Goal: Transaction & Acquisition: Obtain resource

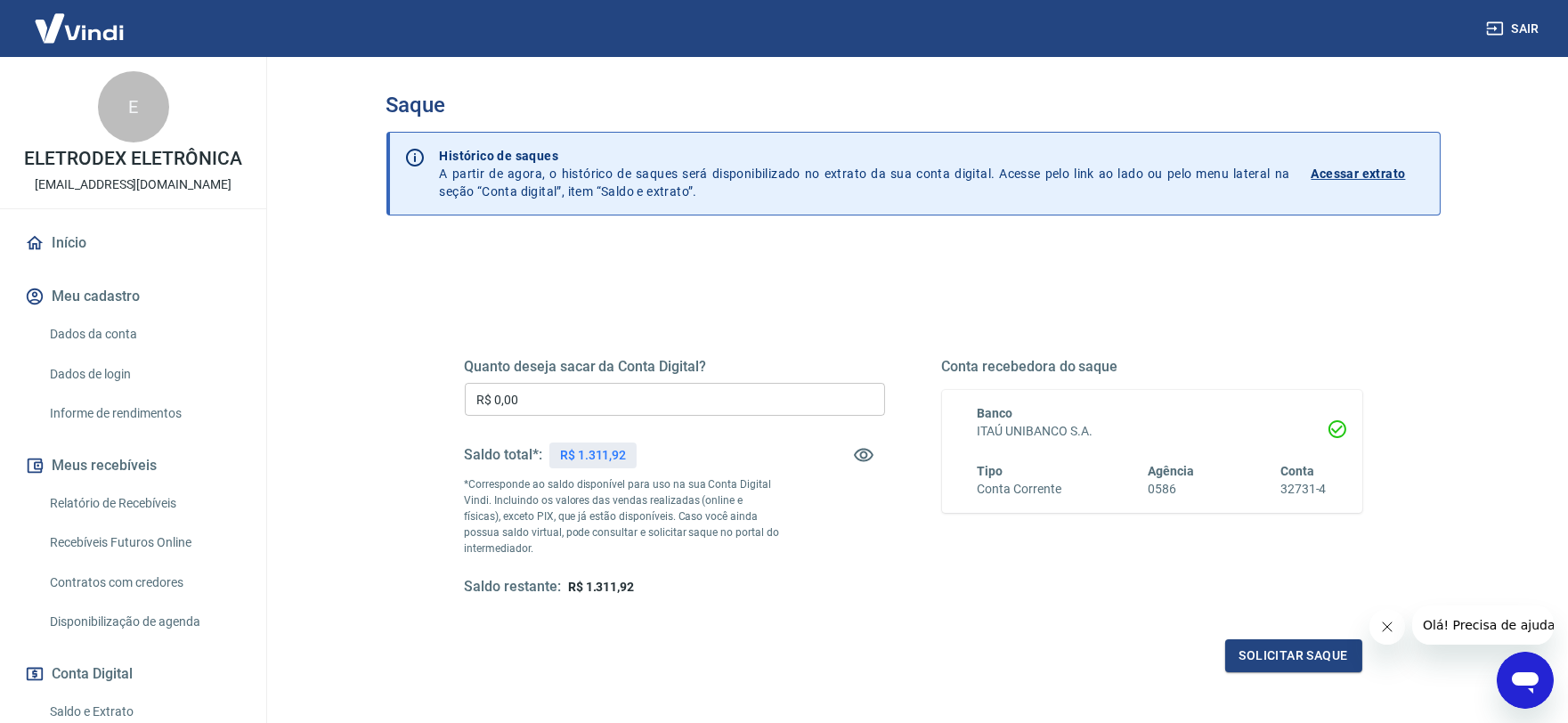
click at [527, 410] on input "R$ 0,00" at bounding box center [675, 398] width 421 height 33
type input "R$ 1.311,92"
click at [1234, 650] on button "Solicitar saque" at bounding box center [1293, 655] width 137 height 33
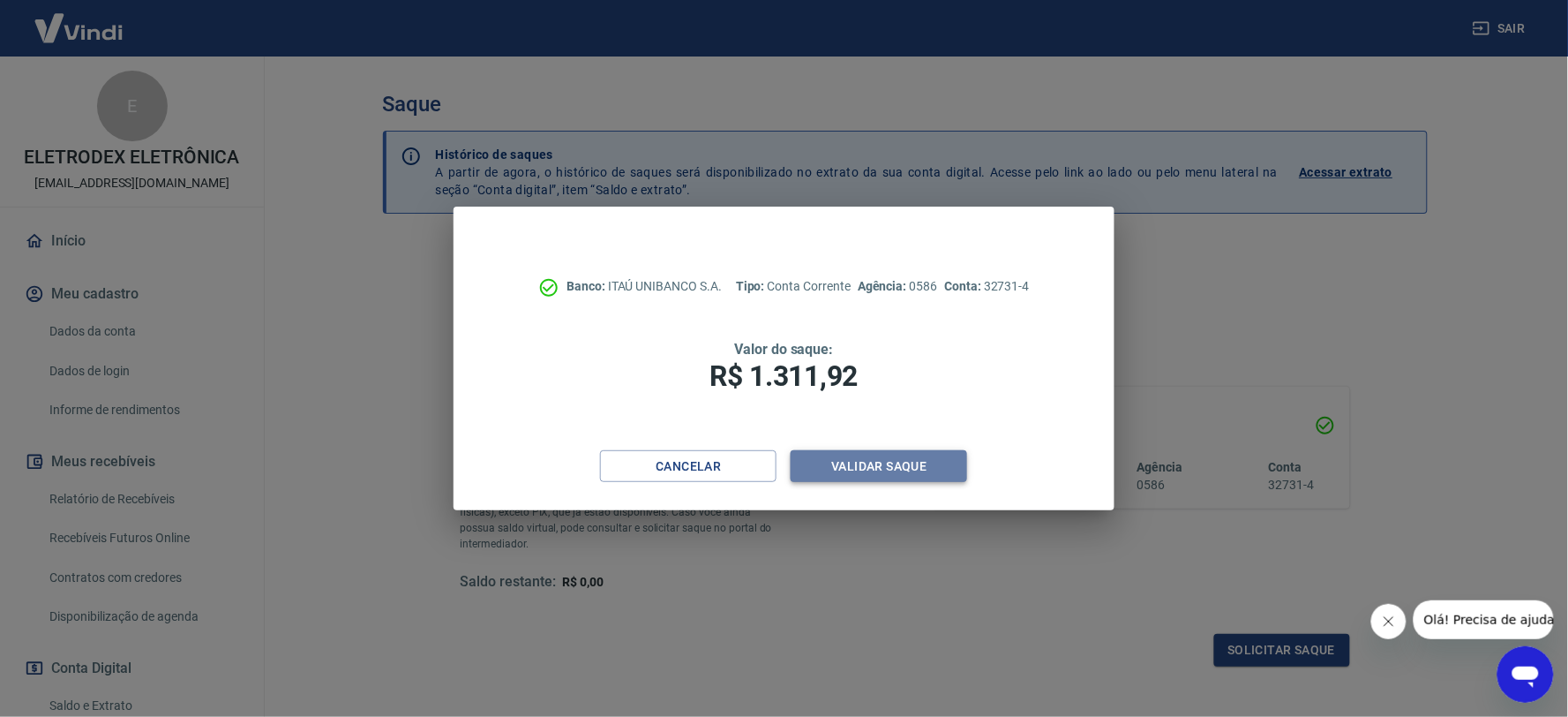
click at [875, 470] on button "Validar saque" at bounding box center [878, 466] width 176 height 32
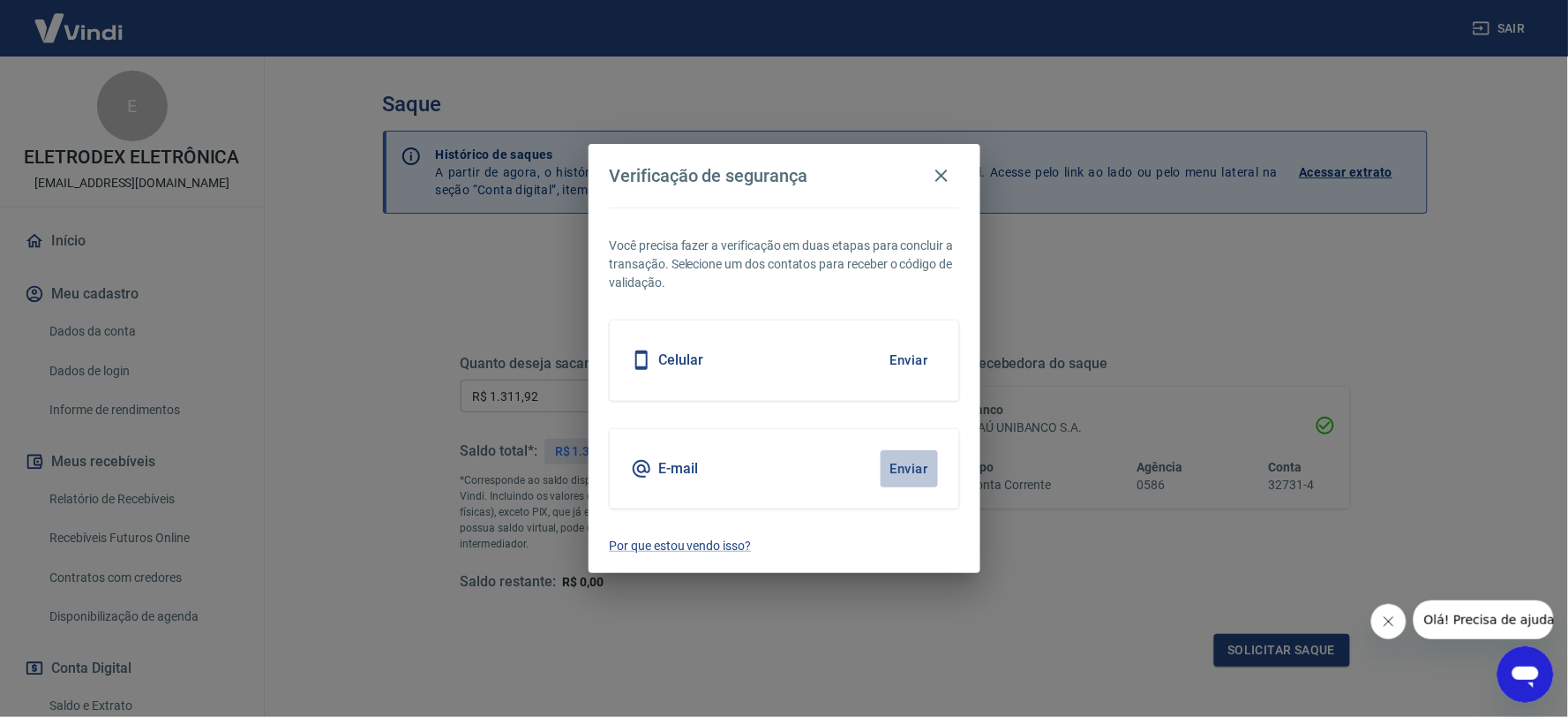
click at [891, 466] on button "Enviar" at bounding box center [909, 469] width 57 height 37
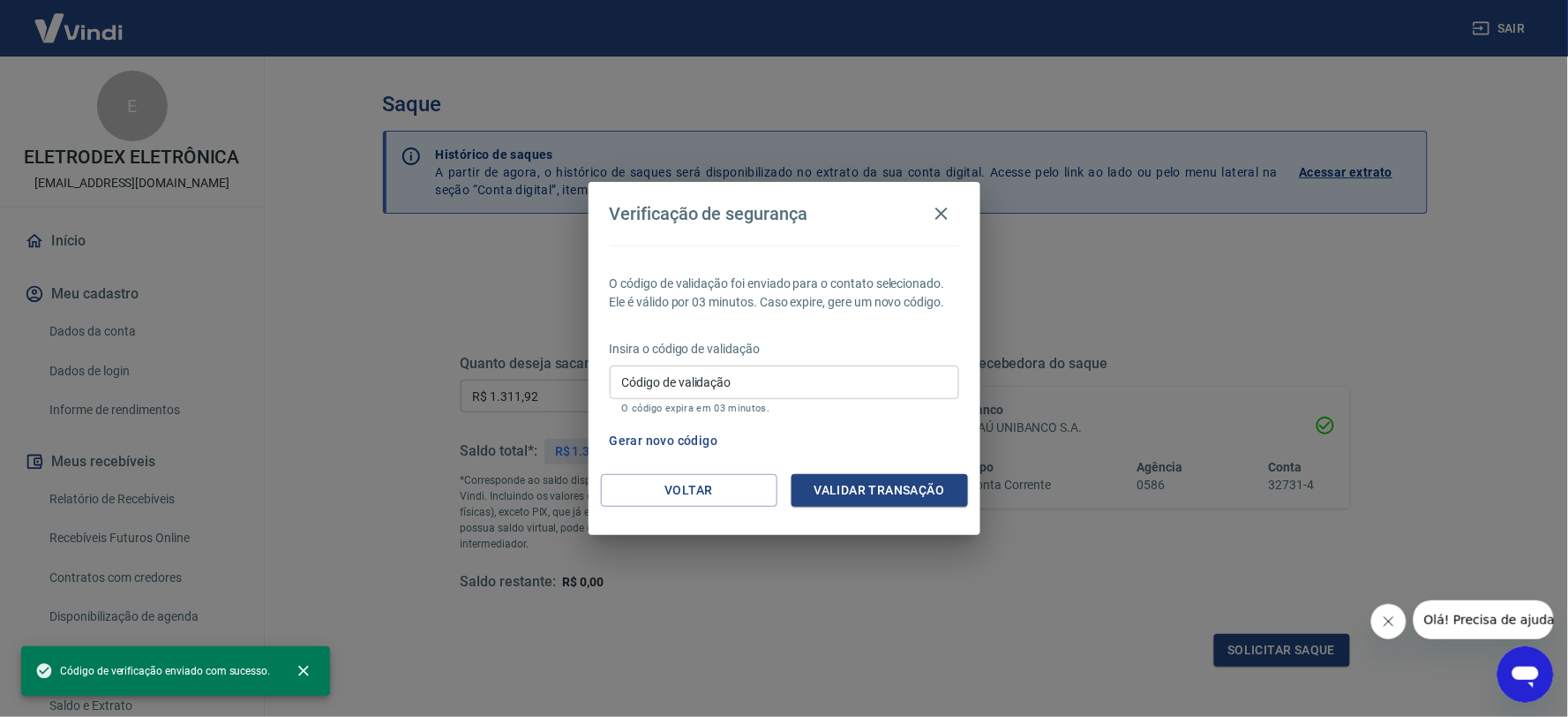
click at [791, 374] on input "Código de validação" at bounding box center [784, 381] width 350 height 32
paste input "980266"
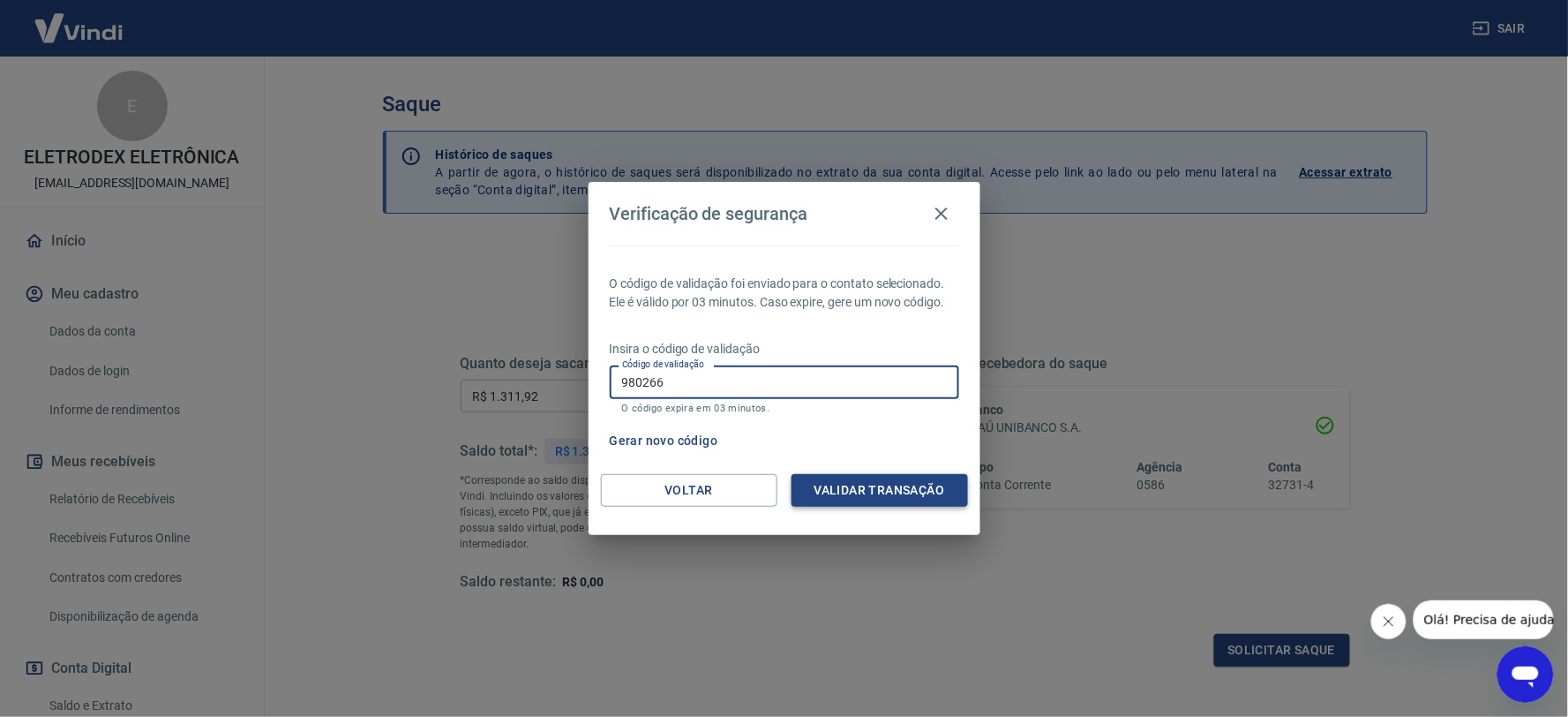
type input "980266"
click at [861, 483] on button "Validar transação" at bounding box center [879, 490] width 176 height 32
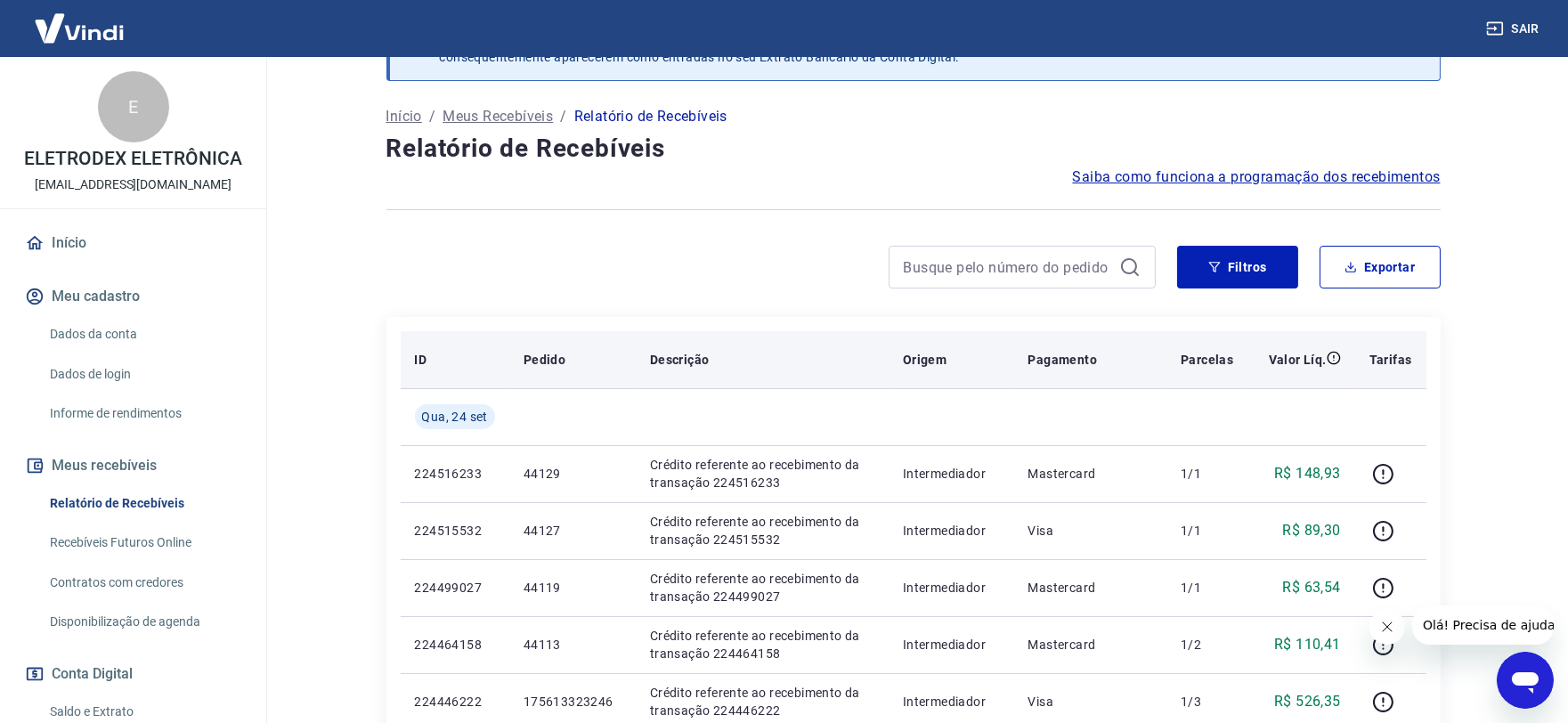
scroll to position [99, 0]
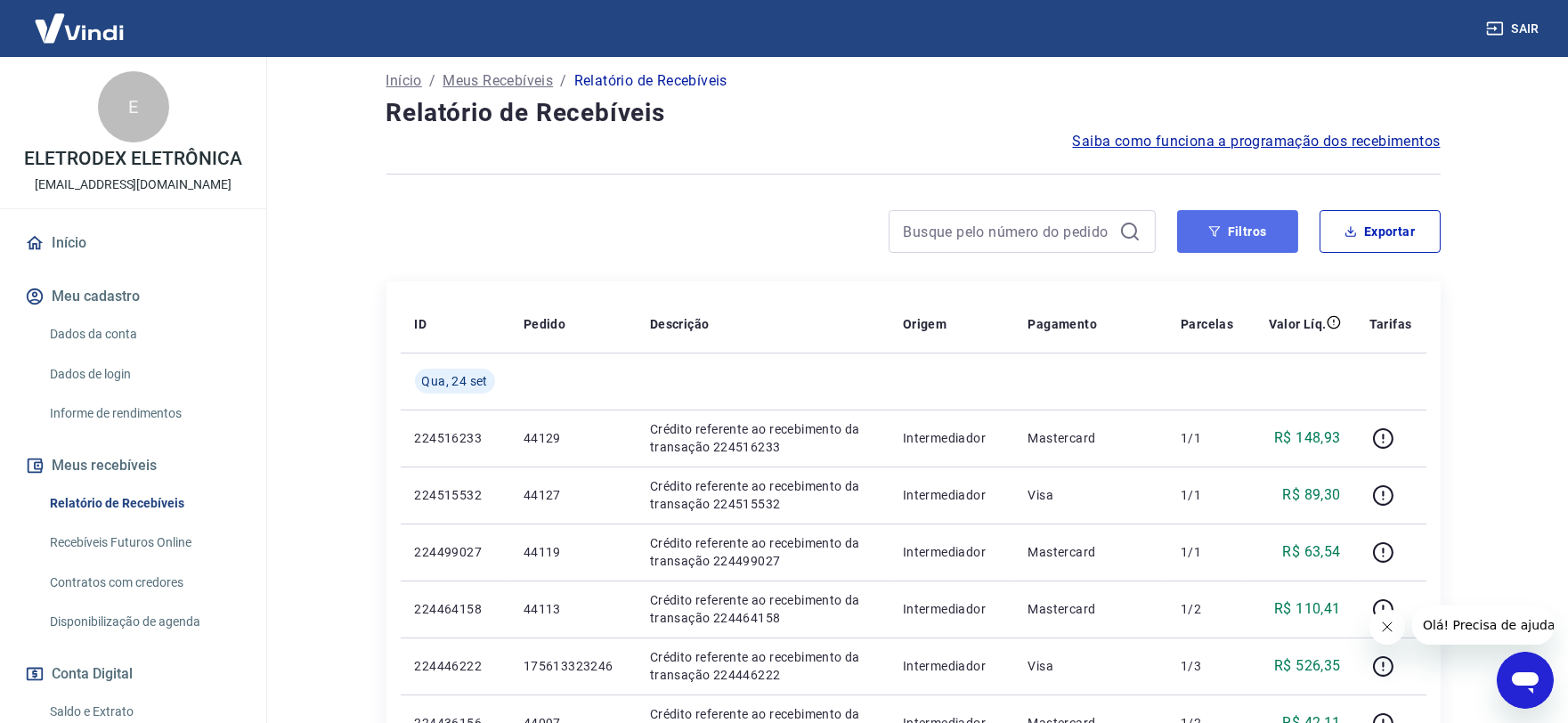
click at [1185, 251] on button "Filtros" at bounding box center [1238, 232] width 121 height 43
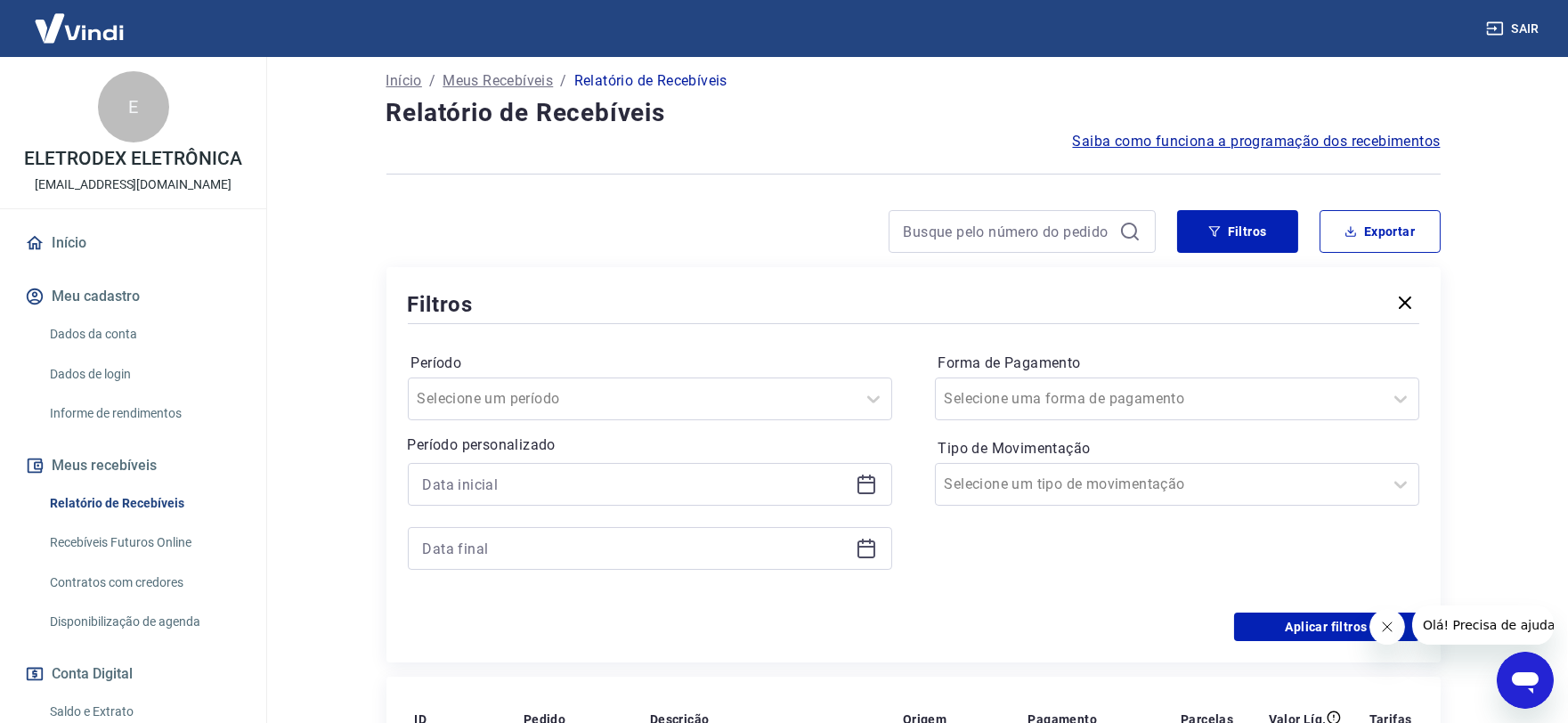
click at [868, 485] on icon at bounding box center [866, 484] width 21 height 21
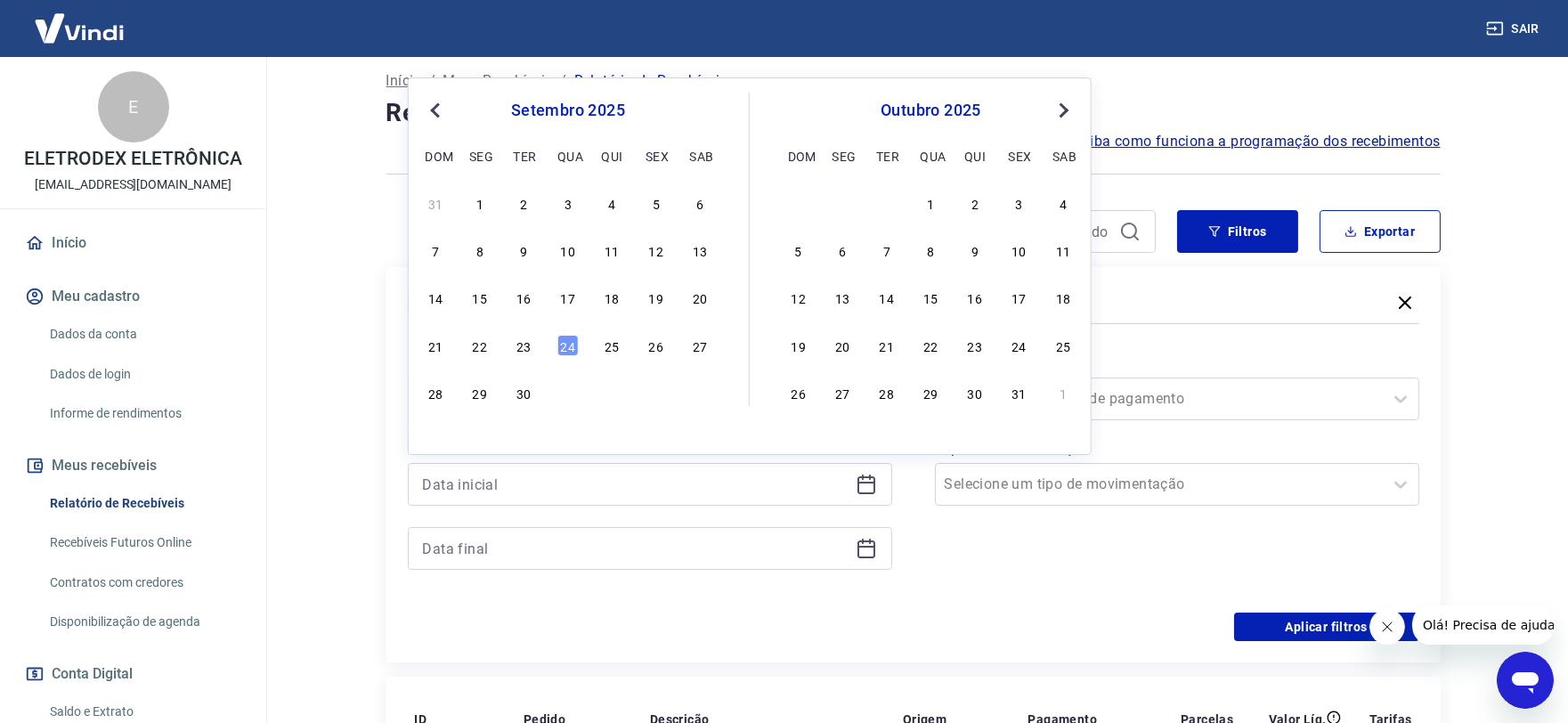
click at [520, 358] on div "21 22 23 24 25 26 27" at bounding box center [568, 345] width 290 height 26
click at [517, 354] on div "23" at bounding box center [523, 345] width 21 height 21
type input "23/09/2025"
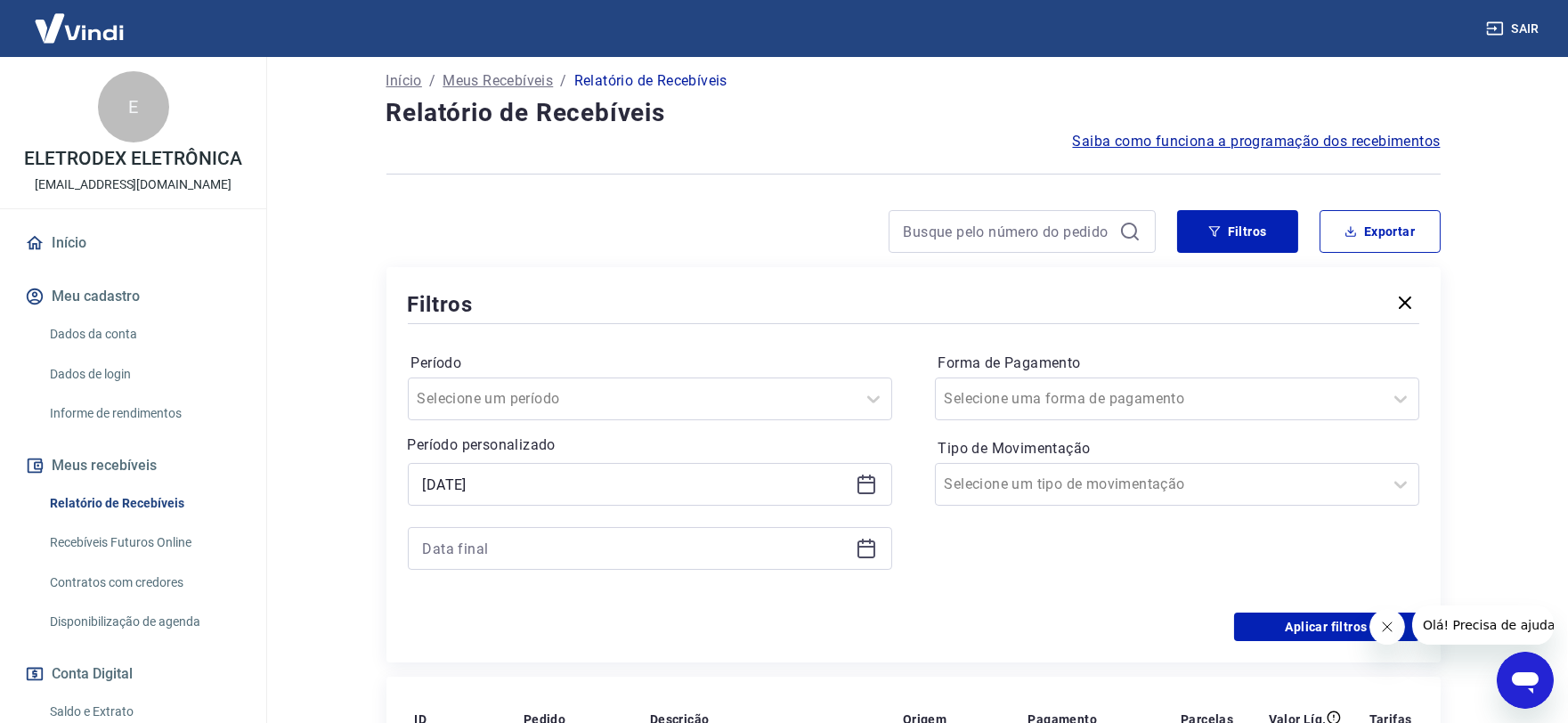
click at [864, 547] on icon at bounding box center [865, 547] width 18 height 2
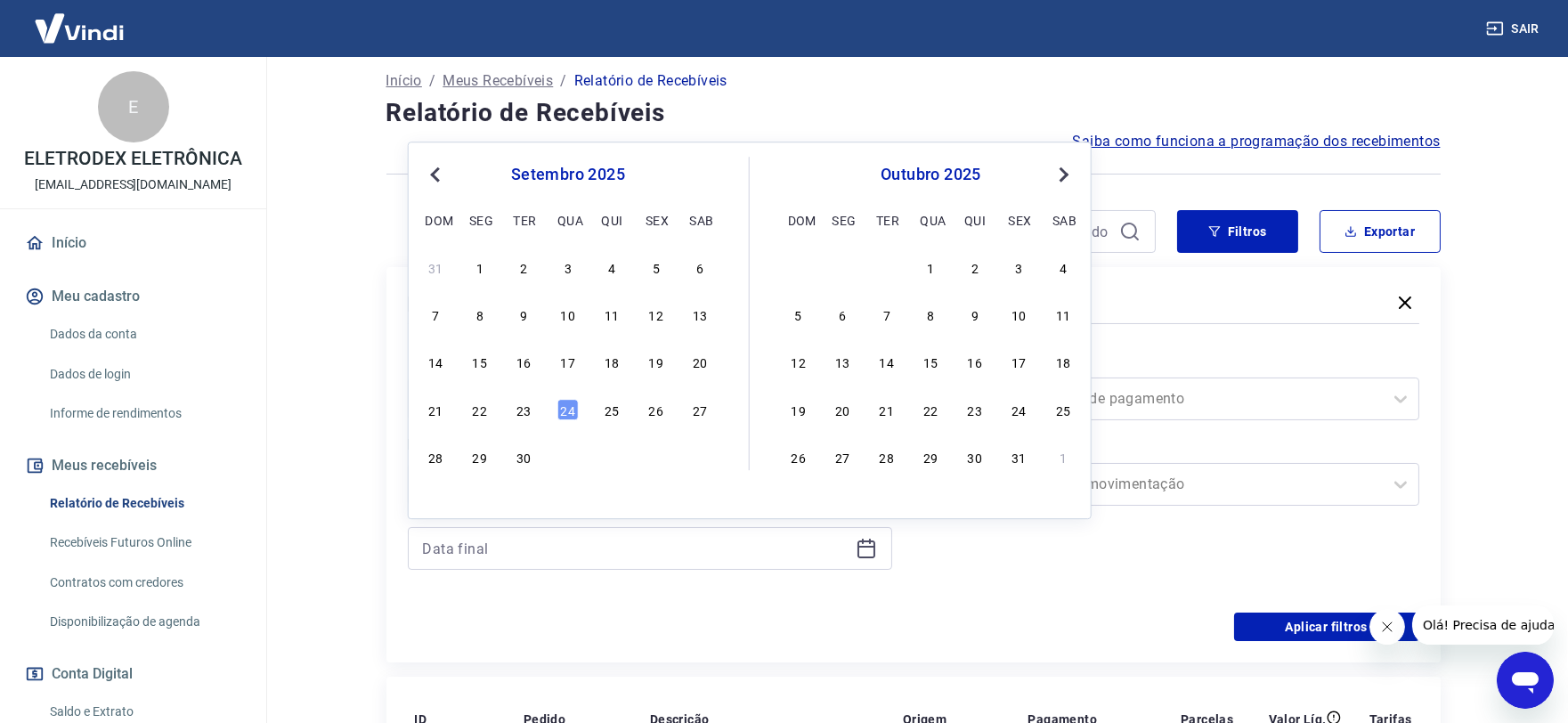
click at [524, 396] on div "21 22 23 24 25 26 27" at bounding box center [568, 409] width 290 height 26
click at [520, 401] on div "23" at bounding box center [523, 409] width 21 height 21
type input "23/09/2025"
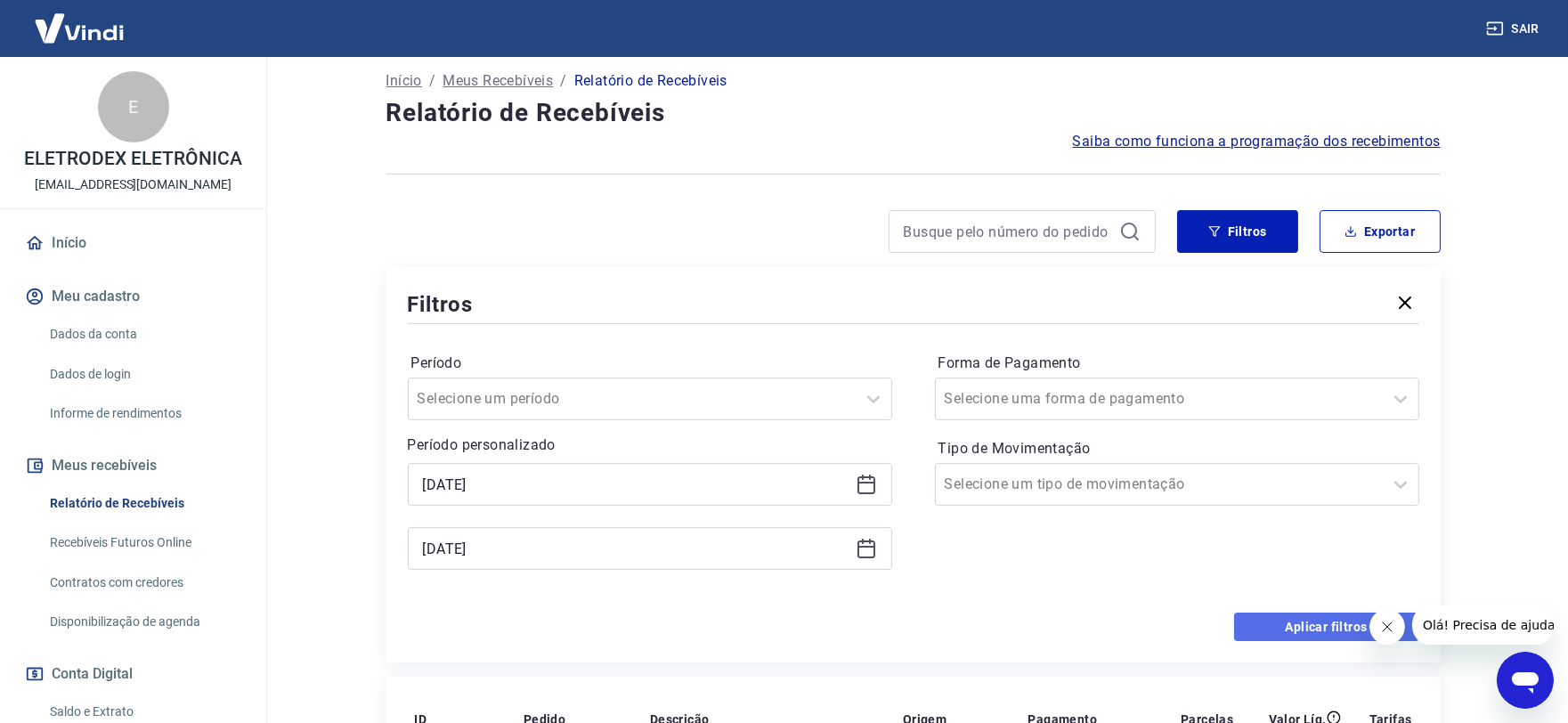
click at [1300, 639] on button "Aplicar filtros" at bounding box center [1326, 626] width 185 height 29
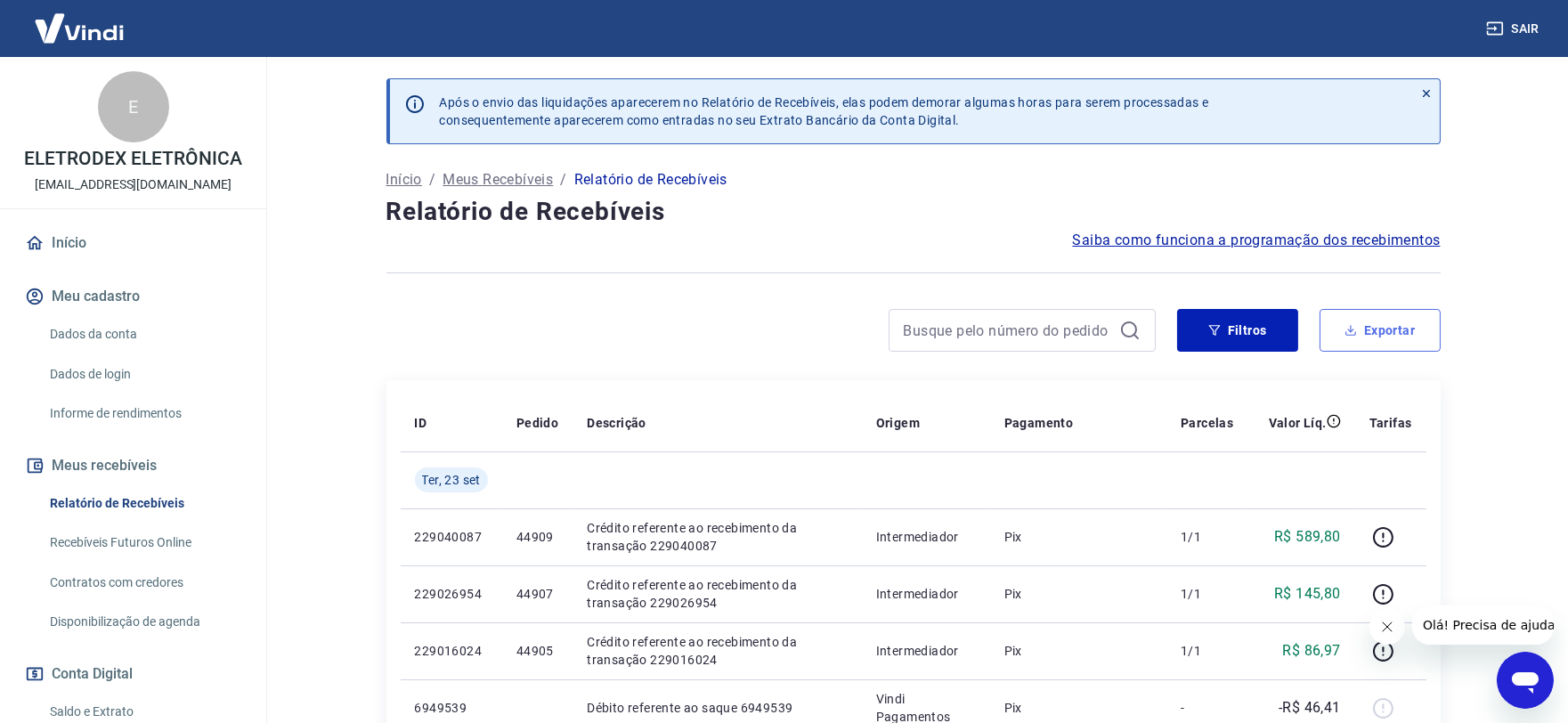
click at [1375, 342] on button "Exportar" at bounding box center [1380, 330] width 121 height 43
type input "23/09/2025"
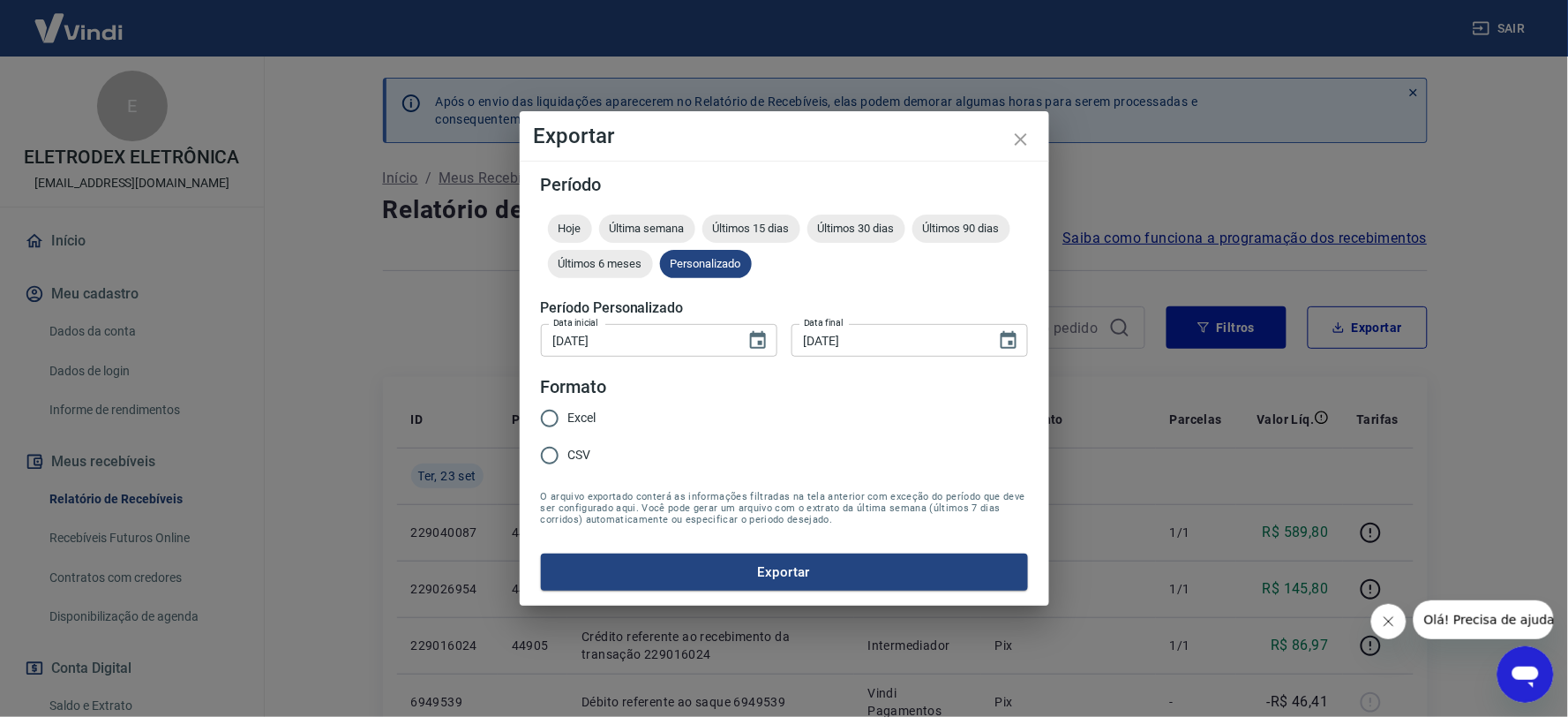
click at [585, 422] on span "Excel" at bounding box center [582, 418] width 29 height 18
click at [568, 422] on input "Excel" at bounding box center [550, 418] width 37 height 37
radio input "true"
click at [683, 551] on form "Período Hoje Última semana Últimos 15 dias Últimos 30 dias Últimos 90 dias Últi…" at bounding box center [785, 383] width 487 height 415
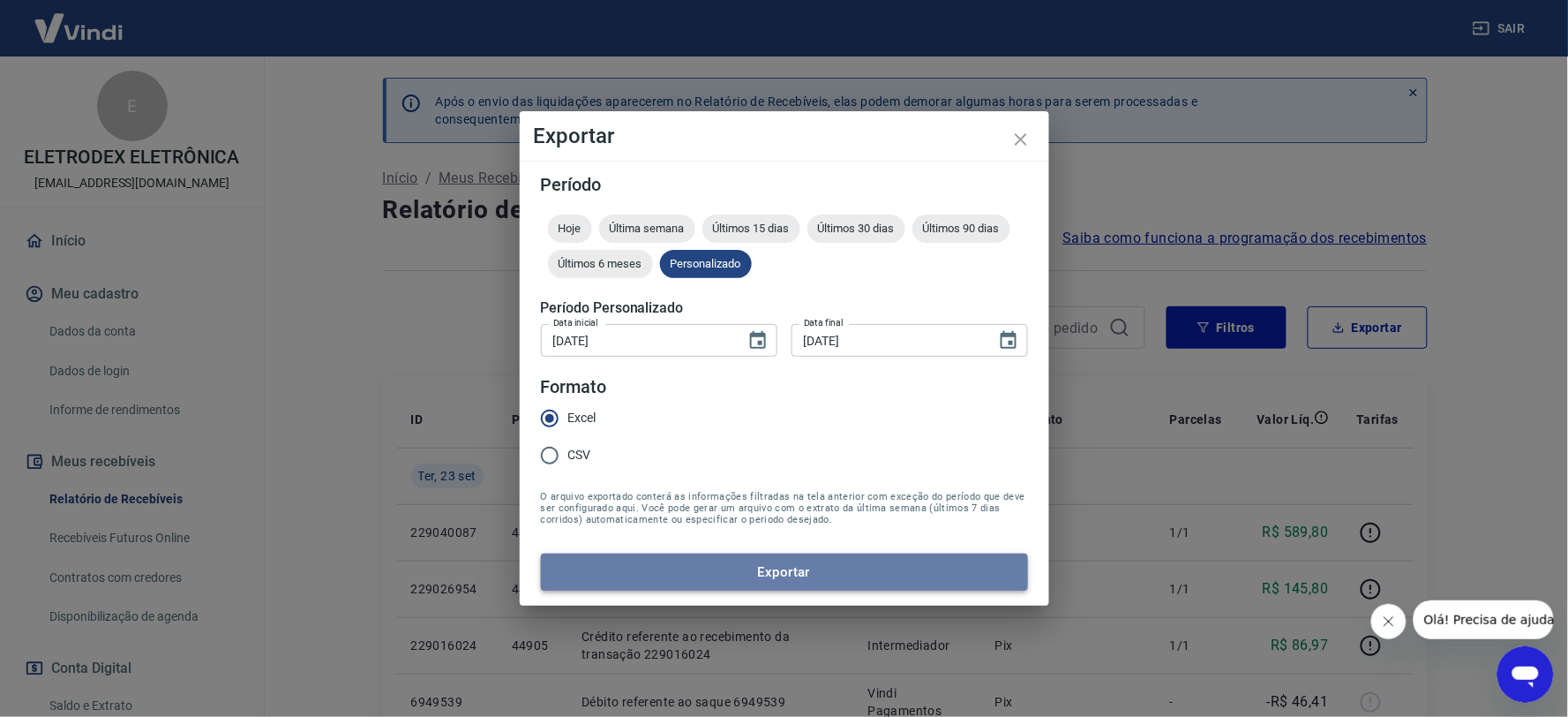
click at [689, 561] on button "Exportar" at bounding box center [785, 572] width 487 height 37
